Goal: Register for event/course

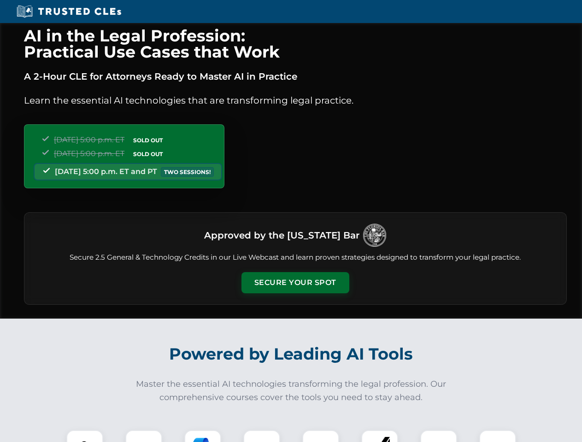
click at [295, 283] on button "Secure Your Spot" at bounding box center [295, 282] width 108 height 21
click at [85, 436] on img at bounding box center [84, 448] width 27 height 27
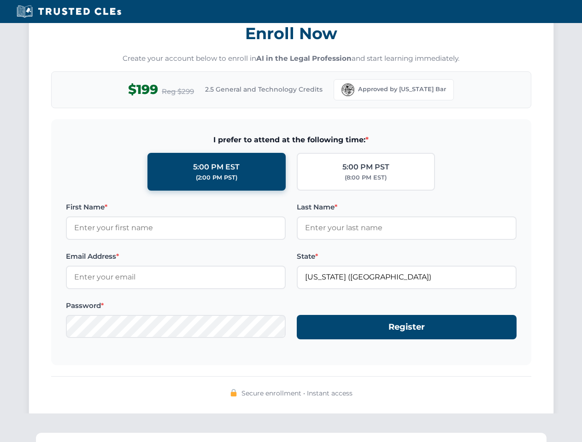
scroll to position [904, 0]
